Goal: Find specific page/section: Find specific page/section

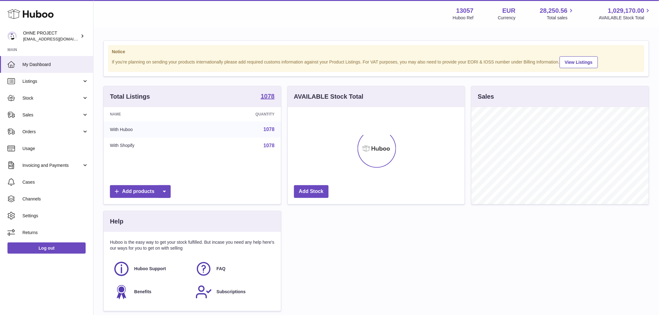
scroll to position [97, 177]
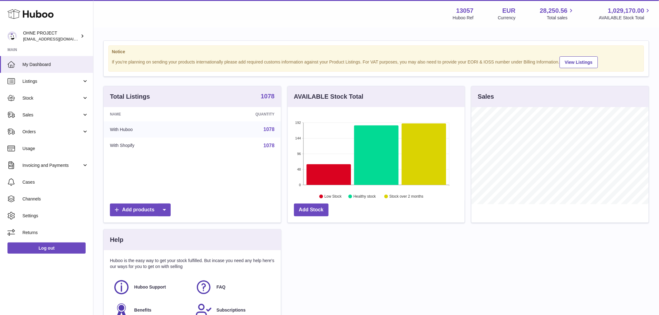
click at [272, 99] on strong "1078" at bounding box center [268, 96] width 14 height 6
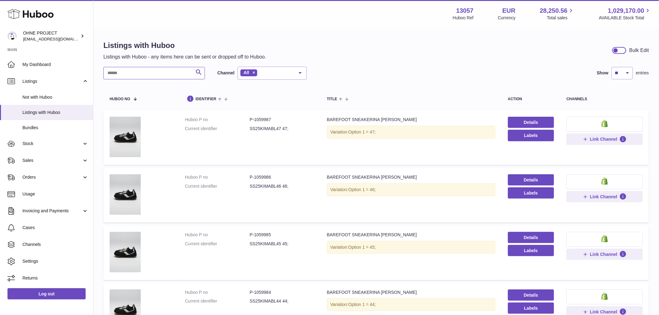
click at [133, 74] on input "text" at bounding box center [154, 73] width 102 height 12
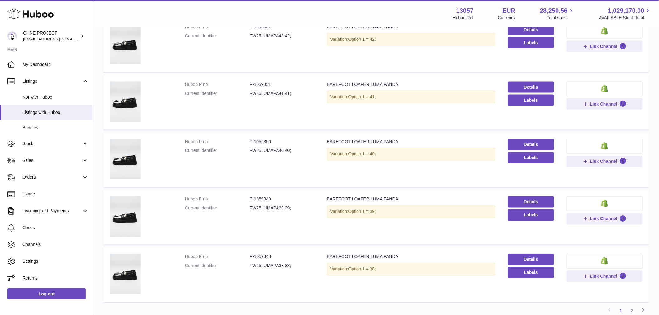
scroll to position [415, 0]
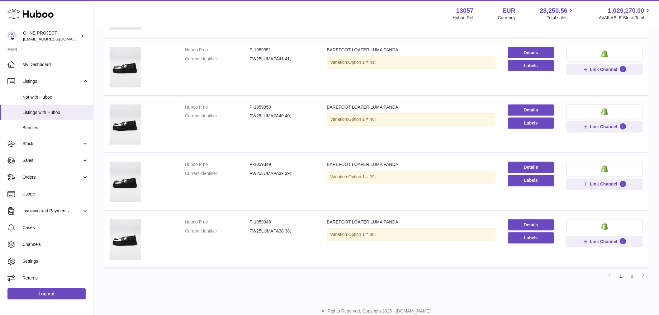
type input "*****"
drag, startPoint x: 253, startPoint y: 164, endPoint x: 285, endPoint y: 167, distance: 32.5
click at [285, 167] on dl "Huboo P no P-1059349 Current identifier FW25LUMAPA39 39;" at bounding box center [250, 171] width 130 height 18
copy dd "1059349"
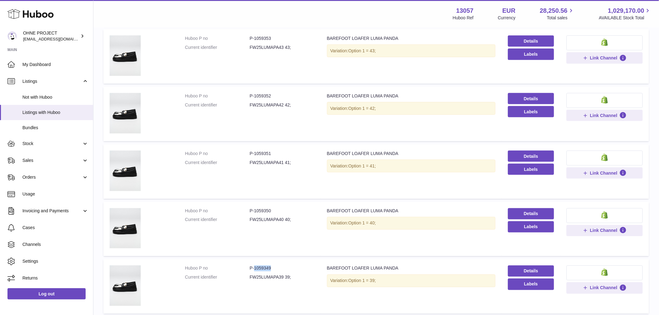
scroll to position [207, 0]
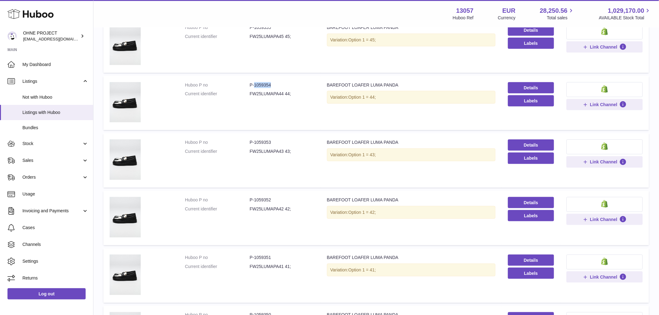
drag, startPoint x: 253, startPoint y: 82, endPoint x: 294, endPoint y: 85, distance: 41.3
click at [292, 85] on dd "P-1059354" at bounding box center [282, 85] width 65 height 6
copy dd "1059354"
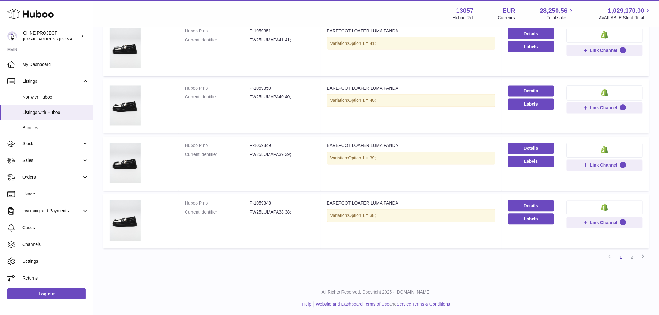
scroll to position [400, 0]
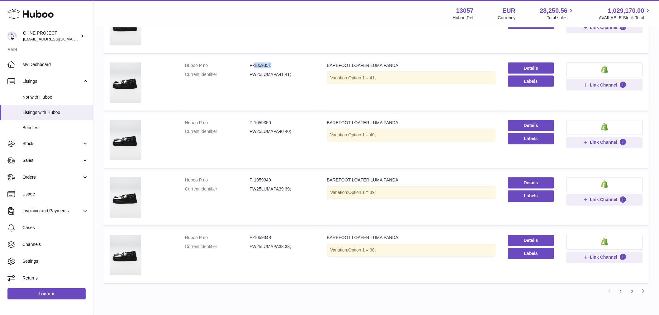
drag, startPoint x: 253, startPoint y: 64, endPoint x: 293, endPoint y: 65, distance: 40.5
click at [293, 65] on dd "P-1059351" at bounding box center [282, 66] width 65 height 6
copy dd "1059351"
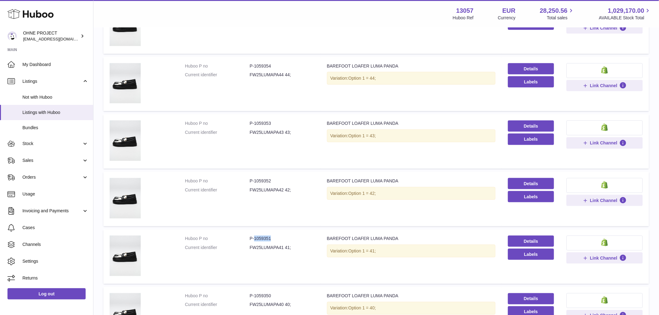
scroll to position [192, 0]
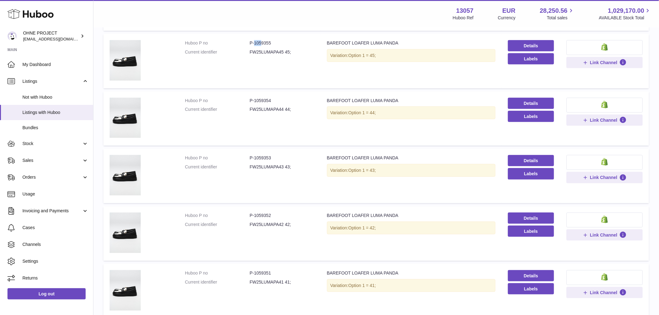
drag, startPoint x: 254, startPoint y: 42, endPoint x: 260, endPoint y: 42, distance: 6.2
click at [260, 42] on dd "P-1059355" at bounding box center [282, 43] width 65 height 6
click at [260, 47] on dl "Huboo P no P-1059355 Current identifier FW25LUMAPA45 45;" at bounding box center [250, 49] width 130 height 18
click at [255, 49] on dd "FW25LUMAPA45 45;" at bounding box center [282, 52] width 65 height 6
drag, startPoint x: 253, startPoint y: 41, endPoint x: 276, endPoint y: 42, distance: 23.1
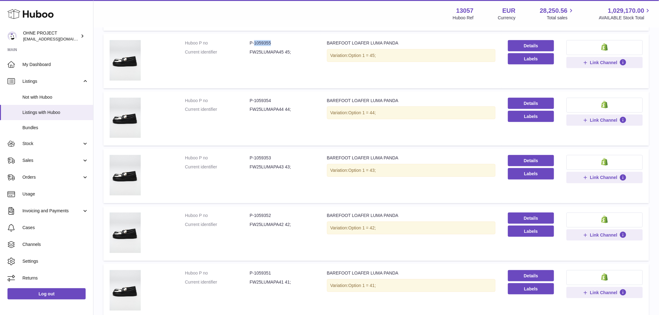
click at [278, 43] on dd "P-1059355" at bounding box center [282, 43] width 65 height 6
copy dd "1059355"
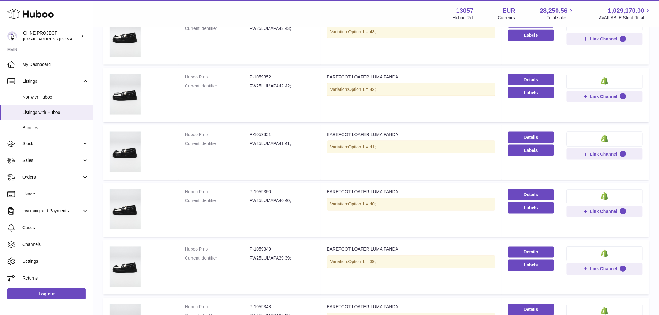
scroll to position [400, 0]
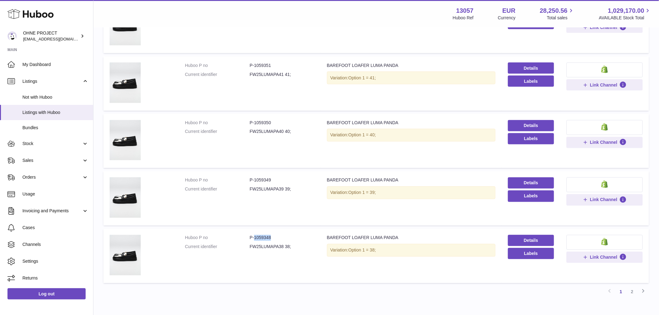
drag, startPoint x: 254, startPoint y: 237, endPoint x: 276, endPoint y: 238, distance: 22.4
click at [276, 238] on dd "P-1059348" at bounding box center [282, 238] width 65 height 6
copy dd "1059348"
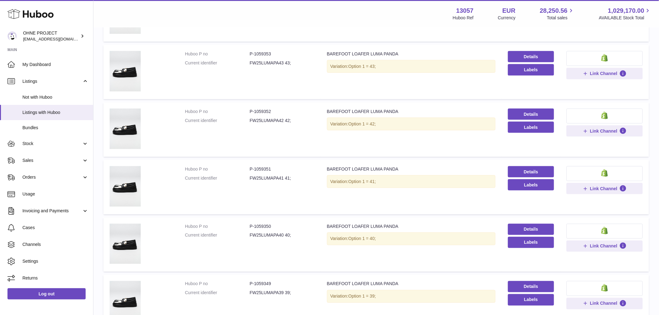
scroll to position [261, 0]
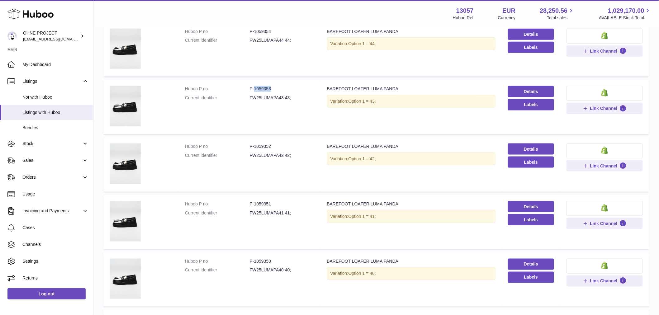
drag, startPoint x: 253, startPoint y: 86, endPoint x: 288, endPoint y: 86, distance: 35.8
click at [288, 86] on dd "P-1059353" at bounding box center [282, 89] width 65 height 6
copy dd "1059353"
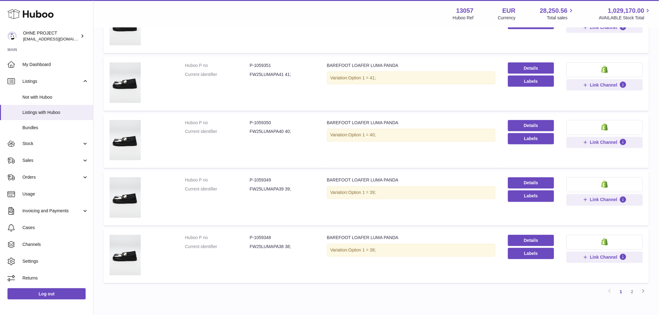
scroll to position [434, 0]
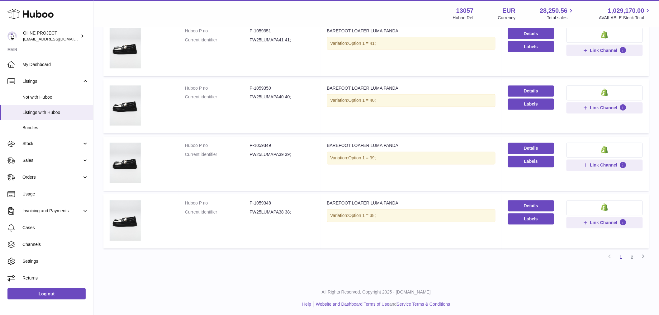
click at [634, 254] on link "2" at bounding box center [632, 257] width 11 height 11
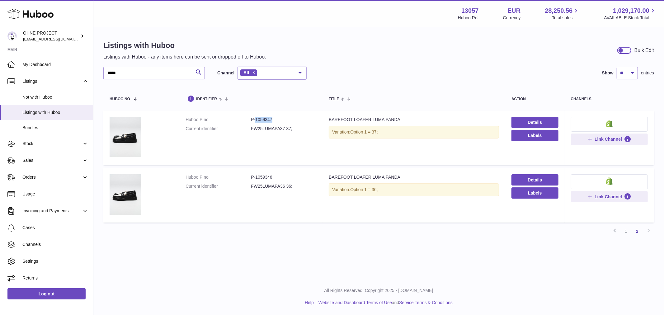
drag, startPoint x: 254, startPoint y: 120, endPoint x: 280, endPoint y: 122, distance: 26.2
click at [280, 122] on dd "P-1059347" at bounding box center [283, 120] width 65 height 6
copy dd "1059347"
click at [628, 231] on link "1" at bounding box center [626, 231] width 11 height 11
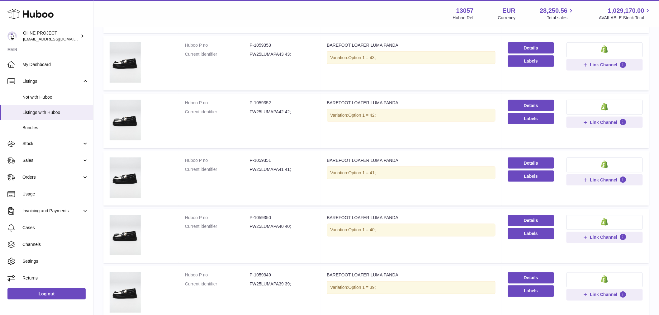
scroll to position [374, 0]
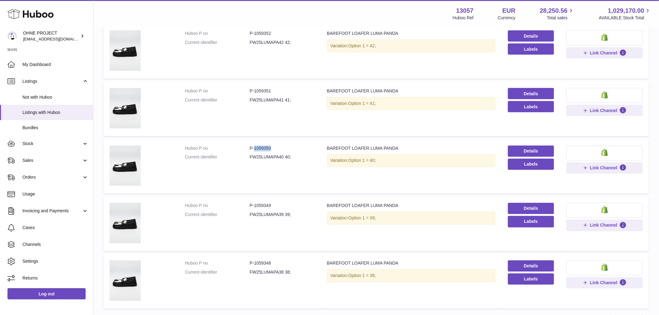
drag, startPoint x: 254, startPoint y: 146, endPoint x: 276, endPoint y: 148, distance: 21.9
click at [276, 148] on dd "P-1059350" at bounding box center [282, 149] width 65 height 6
copy dd "1059350"
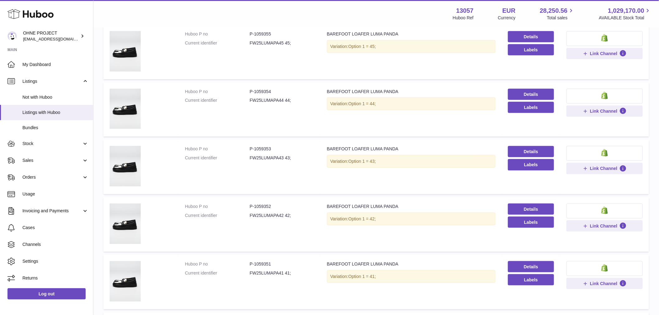
scroll to position [132, 0]
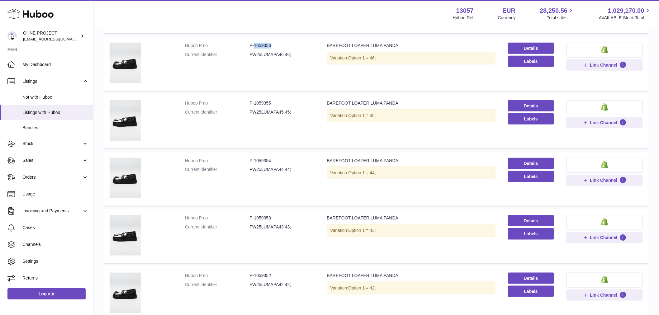
drag, startPoint x: 254, startPoint y: 45, endPoint x: 278, endPoint y: 45, distance: 23.7
click at [278, 45] on dd "P-1059356" at bounding box center [282, 46] width 65 height 6
copy dd "1059356"
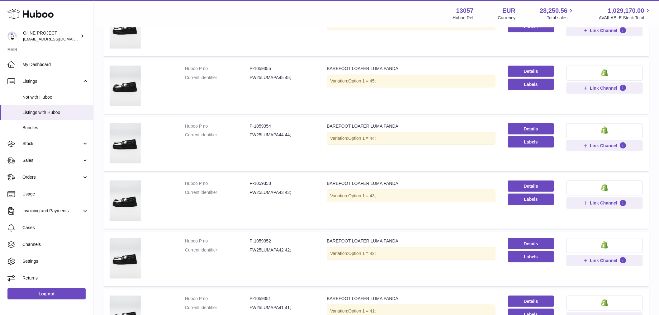
scroll to position [270, 0]
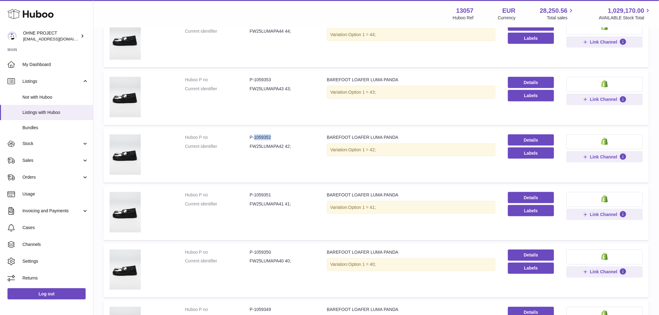
drag, startPoint x: 263, startPoint y: 137, endPoint x: 286, endPoint y: 134, distance: 23.5
click at [278, 136] on dd "P-1059352" at bounding box center [282, 138] width 65 height 6
copy dd "1059352"
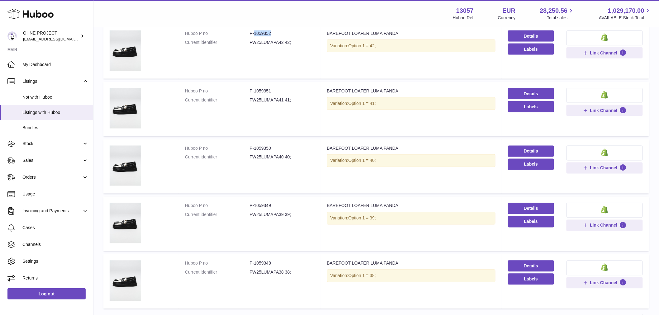
scroll to position [434, 0]
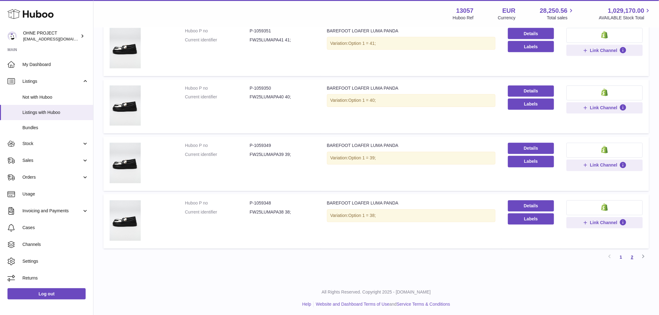
click at [634, 255] on link "2" at bounding box center [632, 257] width 11 height 11
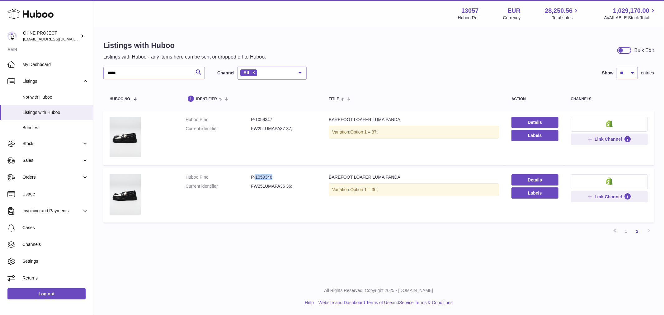
drag, startPoint x: 254, startPoint y: 175, endPoint x: 284, endPoint y: 176, distance: 29.9
click at [284, 176] on dd "P-1059346" at bounding box center [283, 177] width 65 height 6
